Goal: Navigation & Orientation: Find specific page/section

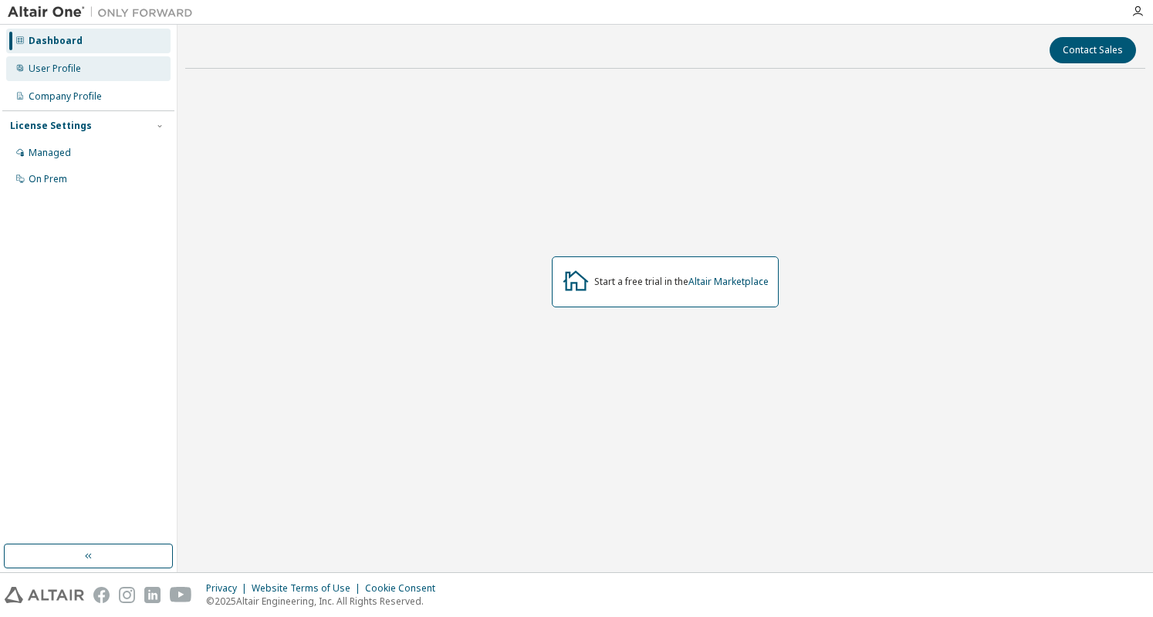
click at [75, 74] on div "User Profile" at bounding box center [55, 69] width 52 height 12
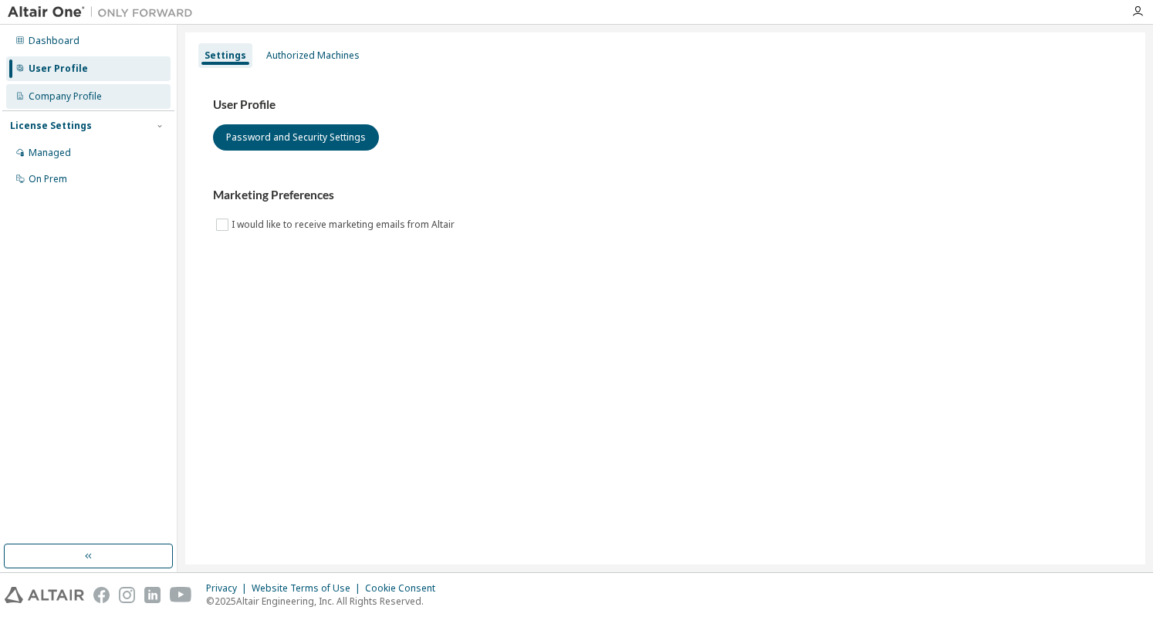
click at [75, 92] on div "Company Profile" at bounding box center [65, 96] width 73 height 12
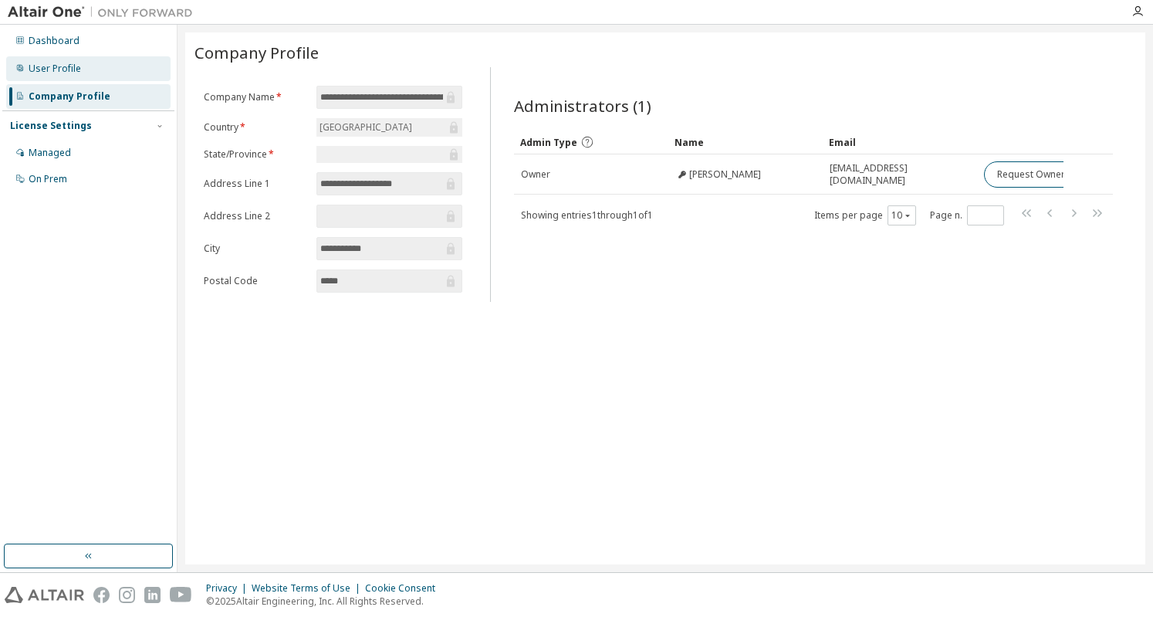
click at [69, 72] on div "User Profile" at bounding box center [55, 69] width 52 height 12
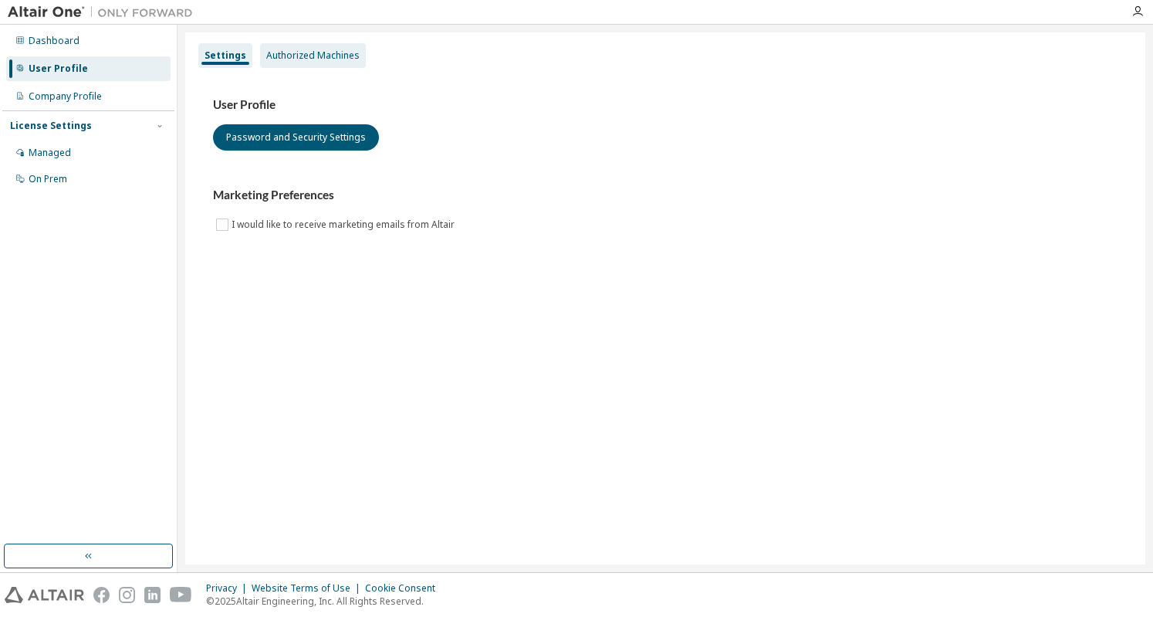
click at [278, 53] on div "Authorized Machines" at bounding box center [312, 55] width 93 height 12
